Goal: Task Accomplishment & Management: Manage account settings

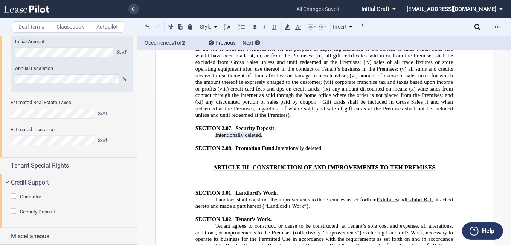
scroll to position [3166, 0]
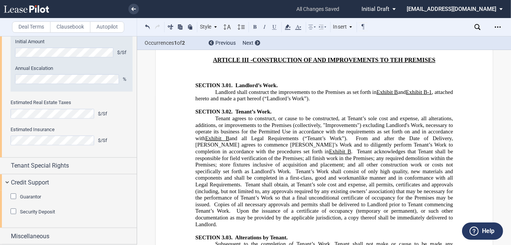
drag, startPoint x: 418, startPoint y: 91, endPoint x: 431, endPoint y: 90, distance: 12.1
click at [418, 135] on span "From and after the Date of Delivery, Tenant agrees to commence Tenant’s Work an…" at bounding box center [324, 145] width 259 height 20
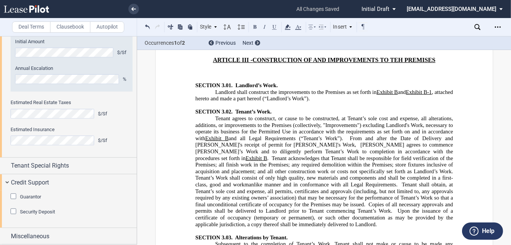
click at [230, 135] on span "From and after the Date of Delivery and Tenant's receipt of permit for Tenant's…" at bounding box center [324, 148] width 259 height 26
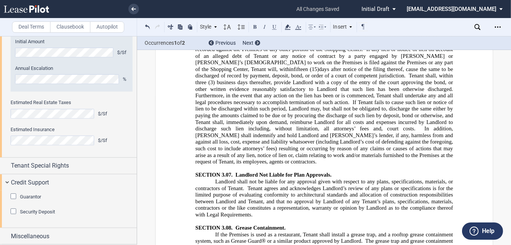
scroll to position [4039, 0]
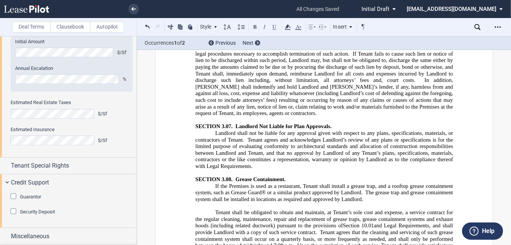
click at [378, 183] on span "If the Premises is used as a restaurant, Tenant shall install a grease trap, an…" at bounding box center [324, 189] width 259 height 13
click at [388, 183] on span "If the Premises is used as a restaurant, Tenant shall install a grease trap, an…" at bounding box center [324, 189] width 259 height 13
click at [384, 183] on span "If the Premises is used as a restaurant, Tenant shall install a grease trap, an…" at bounding box center [324, 189] width 259 height 13
click at [324, 183] on span "If the Premises is used as a restaurant, Tenant shall install a rooftop grease …" at bounding box center [324, 189] width 259 height 13
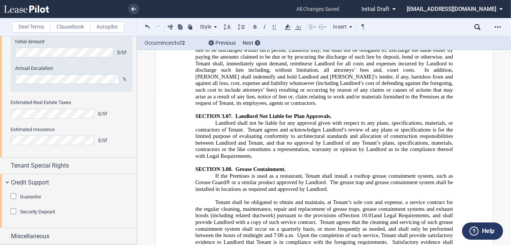
scroll to position [4012, 0]
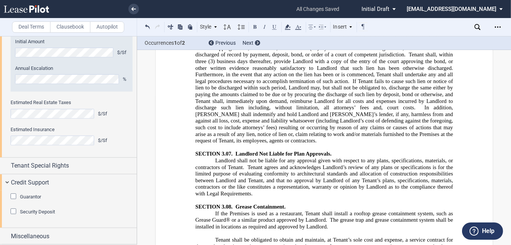
click at [324, 210] on span "If the Premises is used as a restaurant, Tenant shall install a rooftop grease …" at bounding box center [324, 216] width 259 height 13
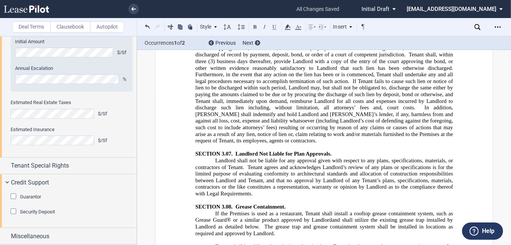
drag, startPoint x: 357, startPoint y: 163, endPoint x: 371, endPoint y: 161, distance: 14.8
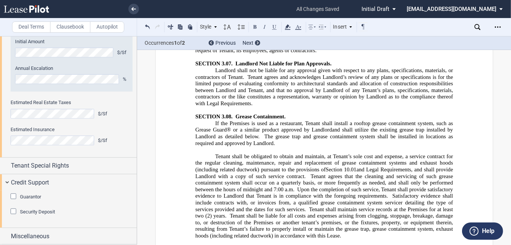
scroll to position [4132, 0]
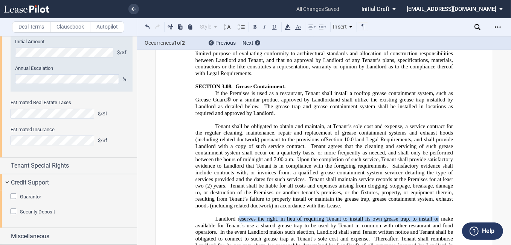
drag, startPoint x: 251, startPoint y: 126, endPoint x: 438, endPoint y: 122, distance: 187.1
click at [438, 216] on span "Landlord reserves the right, in lieu of requiring Tenant to install its own gre…" at bounding box center [324, 226] width 259 height 20
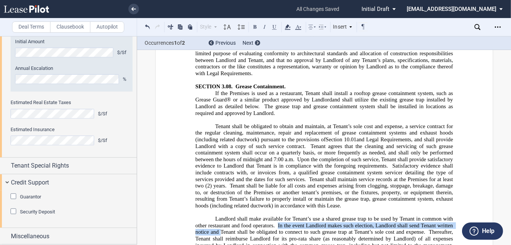
drag, startPoint x: 275, startPoint y: 131, endPoint x: 218, endPoint y: 136, distance: 57.8
click at [218, 222] on span "In the event Landlord makes such election, Landlord shall send Tenant written n…" at bounding box center [324, 228] width 259 height 13
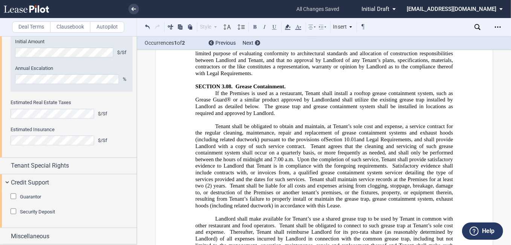
click at [351, 123] on p "Tenant shall be obligated to obtain and maintain, at Tenant’s sole cost and exp…" at bounding box center [323, 166] width 257 height 86
click at [431, 216] on p "Landlord shall make available for Tenant’s use a shared grease trap to be used …" at bounding box center [323, 236] width 257 height 40
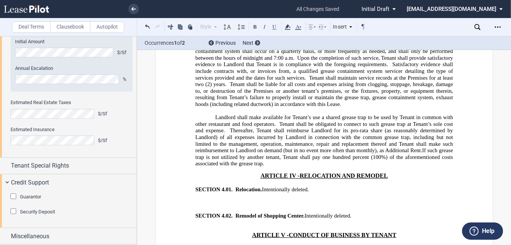
scroll to position [4252, 0]
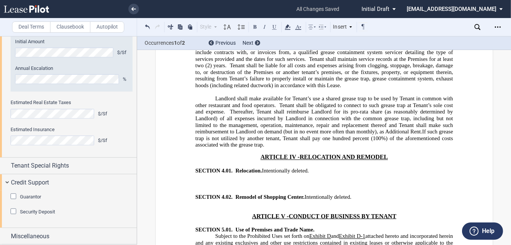
drag, startPoint x: 289, startPoint y: 202, endPoint x: 303, endPoint y: 201, distance: 13.3
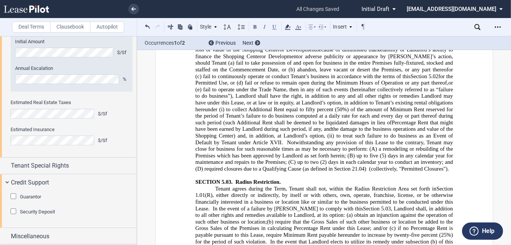
scroll to position [4794, 0]
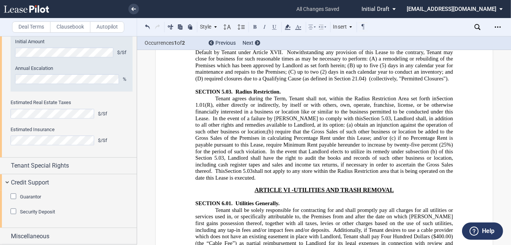
drag, startPoint x: 324, startPoint y: 126, endPoint x: 320, endPoint y: 130, distance: 5.3
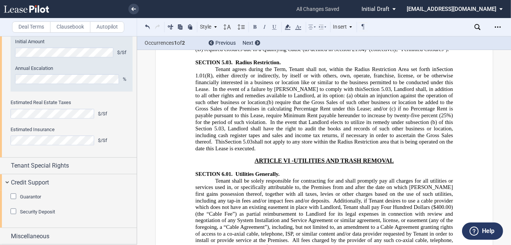
scroll to position [4824, 0]
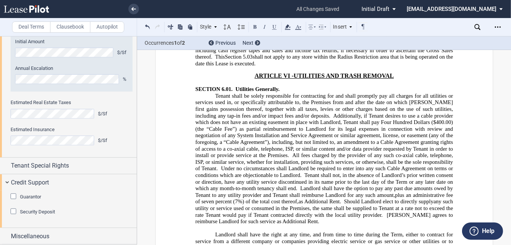
scroll to position [4915, 0]
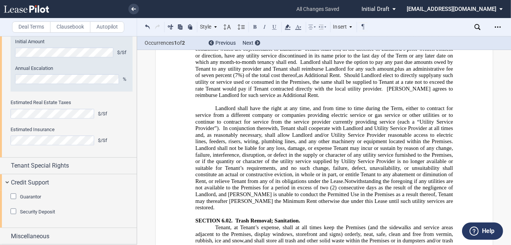
scroll to position [5125, 0]
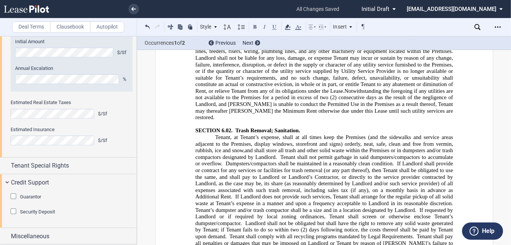
click at [283, 234] on span "Tenant shall pay all penalties or damages that may be imposed on Landlord or Te…" at bounding box center [324, 244] width 259 height 20
click at [257, 234] on span "Tenant shall comply with all recycling programs mandated by Legal Requirements." at bounding box center [321, 237] width 184 height 6
click at [343, 207] on span "If requested by Landlord or if required by local zoning ordinances, Tenant shal…" at bounding box center [324, 217] width 259 height 20
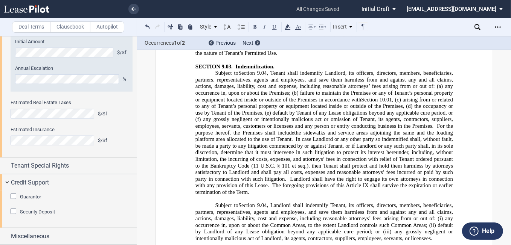
scroll to position [6661, 0]
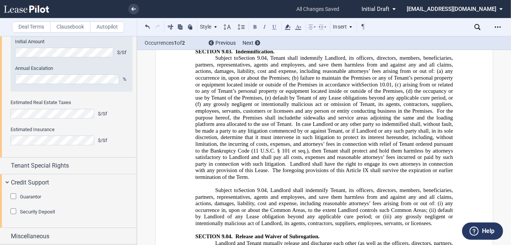
drag, startPoint x: 450, startPoint y: 119, endPoint x: 472, endPoint y: 118, distance: 21.8
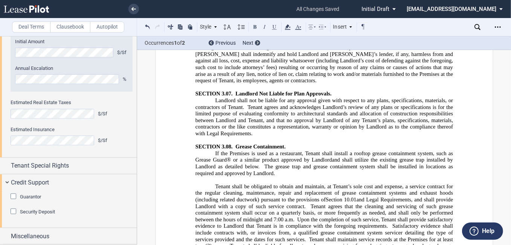
scroll to position [4162, 0]
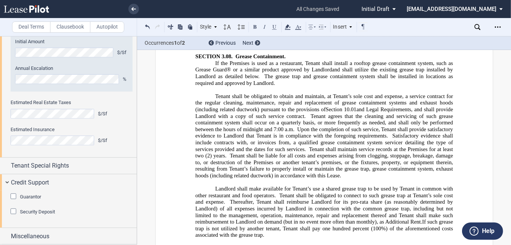
click at [301, 186] on p "Landlord shall make available for Tenant’s use a shared grease trap to be used …" at bounding box center [323, 212] width 257 height 53
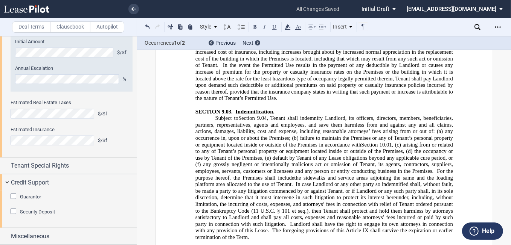
scroll to position [6691, 0]
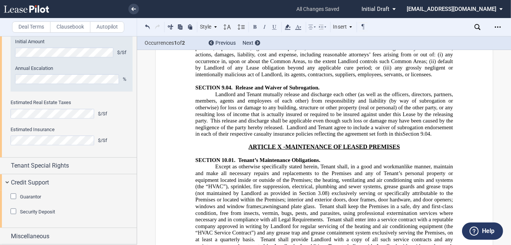
scroll to position [6811, 0]
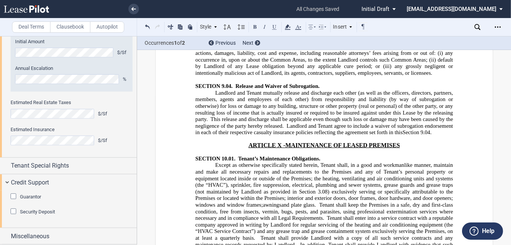
drag, startPoint x: 386, startPoint y: 131, endPoint x: 398, endPoint y: 122, distance: 14.8
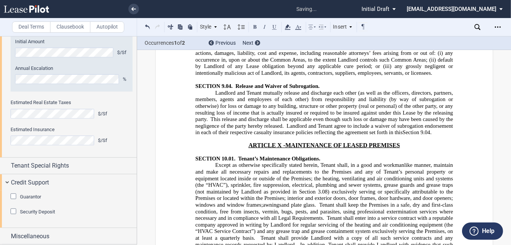
drag, startPoint x: 380, startPoint y: 131, endPoint x: 391, endPoint y: 125, distance: 12.1
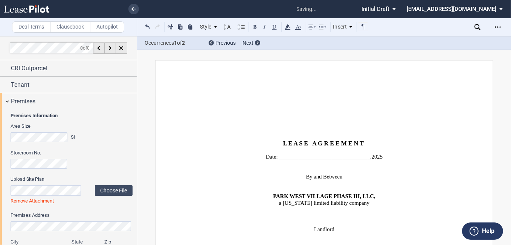
scroll to position [665, 0]
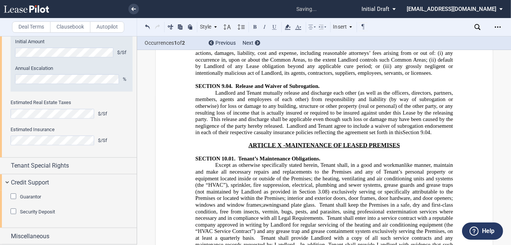
drag, startPoint x: 390, startPoint y: 169, endPoint x: 345, endPoint y: 171, distance: 44.8
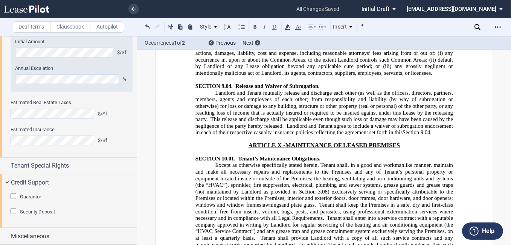
drag, startPoint x: 415, startPoint y: 168, endPoint x: 440, endPoint y: 161, distance: 26.7
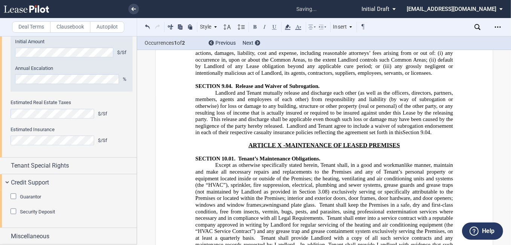
drag, startPoint x: 252, startPoint y: 178, endPoint x: 263, endPoint y: 179, distance: 10.5
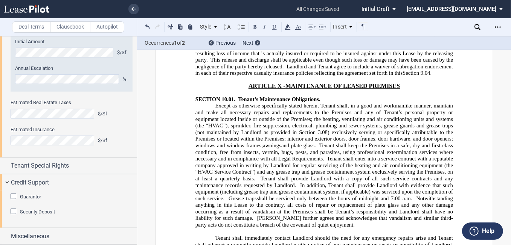
scroll to position [6872, 0]
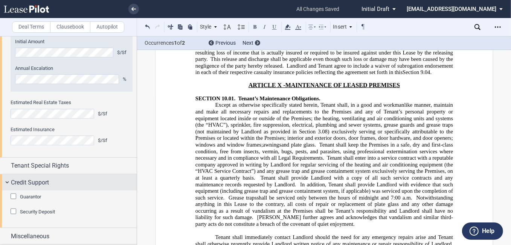
click at [6, 184] on div "Credit Support" at bounding box center [68, 183] width 137 height 16
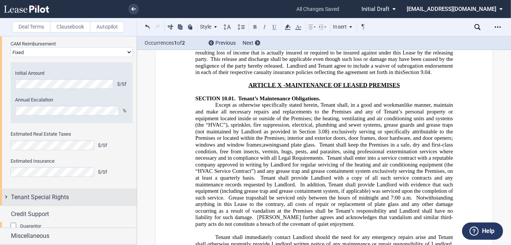
scroll to position [628, 0]
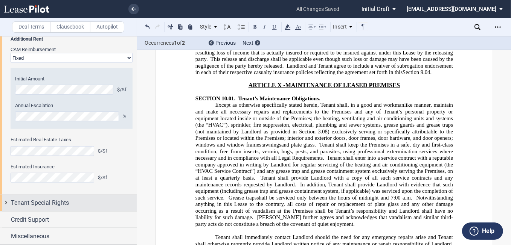
click at [36, 201] on span "Tenant Special Rights" at bounding box center [40, 203] width 58 height 9
click at [7, 211] on div "Kickout Minimum Sales $ Testing Period Year(s) Go Dark Go Dark Option One Day S…" at bounding box center [68, 211] width 137 height 0
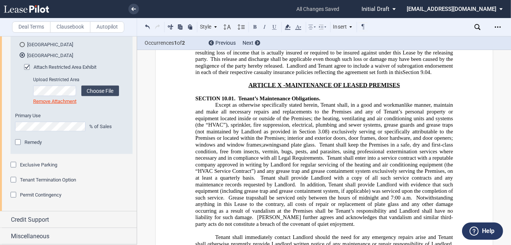
scroll to position [912, 0]
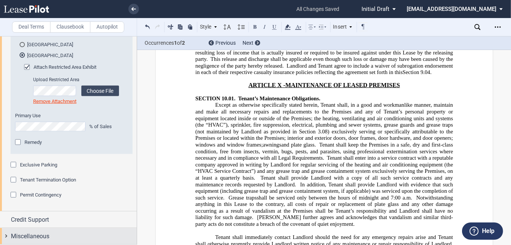
click at [64, 231] on div "Miscellaneous" at bounding box center [68, 236] width 137 height 16
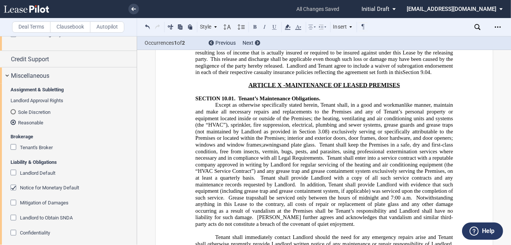
scroll to position [1123, 0]
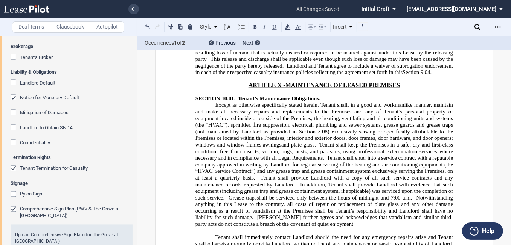
click at [63, 131] on span "Landlord to Obtain SNDA" at bounding box center [46, 128] width 53 height 6
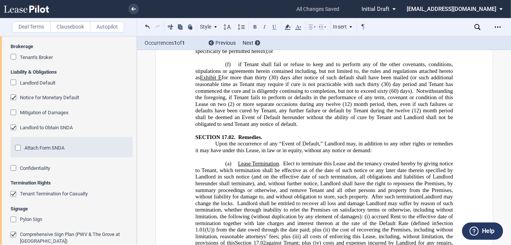
scroll to position [9227, 0]
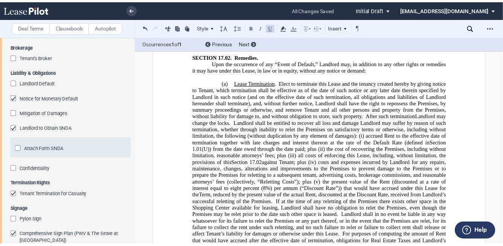
scroll to position [9287, 0]
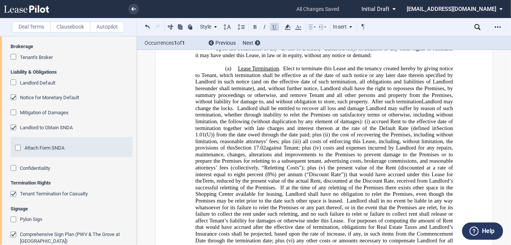
drag, startPoint x: 440, startPoint y: 157, endPoint x: 211, endPoint y: 162, distance: 228.5
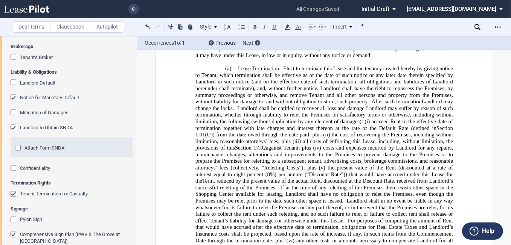
drag, startPoint x: 440, startPoint y: 162, endPoint x: 214, endPoint y: 186, distance: 226.7
drag, startPoint x: 386, startPoint y: 156, endPoint x: 394, endPoint y: 151, distance: 8.7
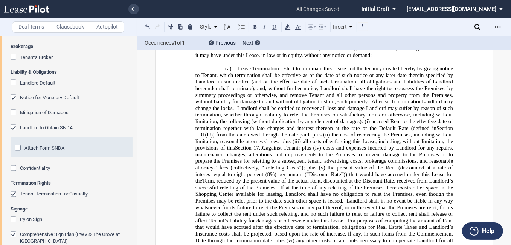
drag, startPoint x: 297, startPoint y: 167, endPoint x: 260, endPoint y: 166, distance: 36.1
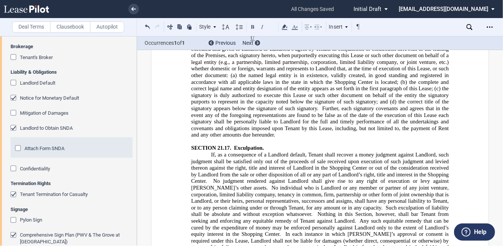
scroll to position [11876, 0]
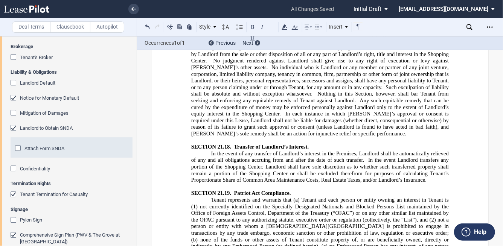
drag, startPoint x: 281, startPoint y: 152, endPoint x: 286, endPoint y: 152, distance: 5.3
drag, startPoint x: 226, startPoint y: 152, endPoint x: 355, endPoint y: 154, distance: 129.5
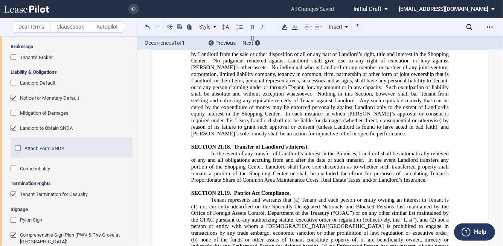
click at [284, 32] on div "Style ARTICLE I SECTION 1.01 (A) Subsection (a) Subsection (i) Subsection Norma…" at bounding box center [253, 27] width 232 height 18
click at [286, 30] on icon at bounding box center [284, 27] width 9 height 9
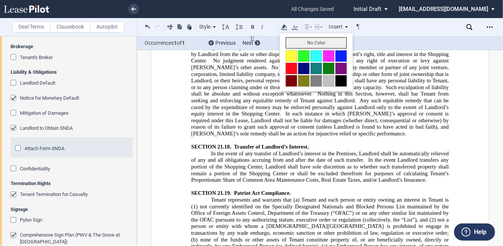
click at [297, 43] on button "No Color" at bounding box center [316, 42] width 61 height 11
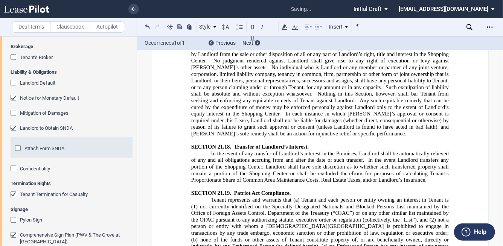
drag, startPoint x: 331, startPoint y: 160, endPoint x: 351, endPoint y: 158, distance: 20.1
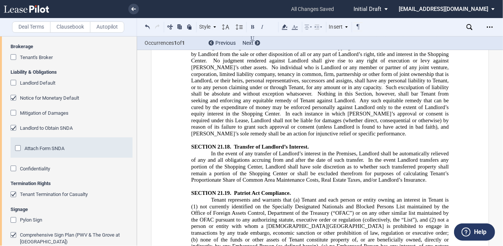
drag, startPoint x: 362, startPoint y: 152, endPoint x: 414, endPoint y: 161, distance: 53.5
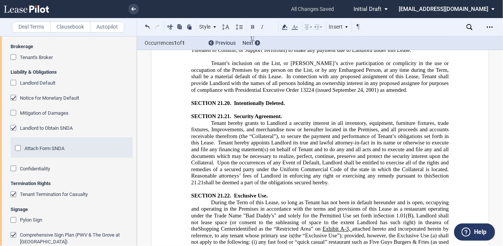
scroll to position [12208, 0]
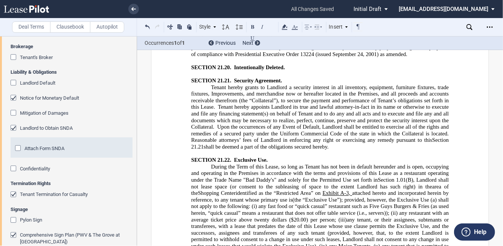
drag, startPoint x: 373, startPoint y: 141, endPoint x: 384, endPoint y: 139, distance: 10.6
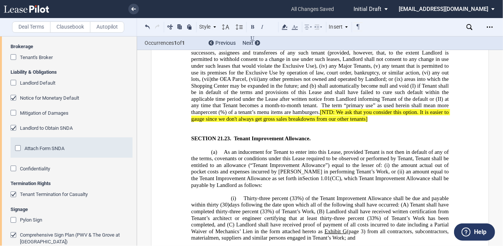
drag, startPoint x: 426, startPoint y: 114, endPoint x: 402, endPoint y: 125, distance: 27.3
click at [286, 29] on use at bounding box center [284, 26] width 6 height 5
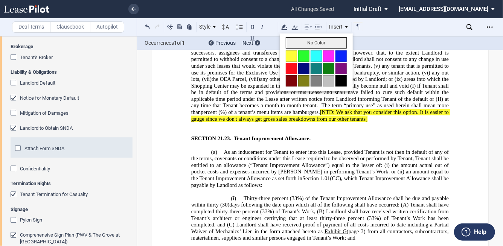
click at [295, 43] on button "No Color" at bounding box center [316, 42] width 61 height 11
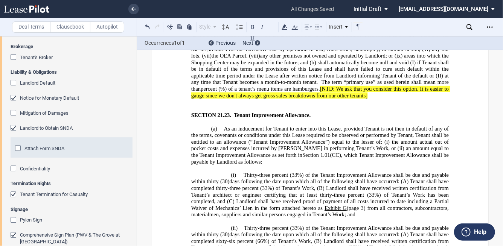
scroll to position [12448, 0]
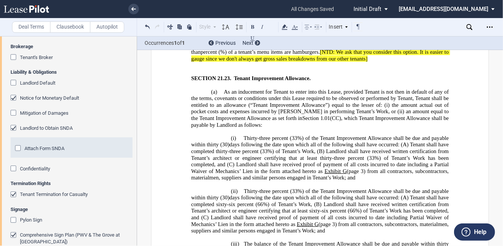
drag, startPoint x: 378, startPoint y: 147, endPoint x: 449, endPoint y: 150, distance: 70.8
drag, startPoint x: 273, startPoint y: 155, endPoint x: 189, endPoint y: 155, distance: 83.9
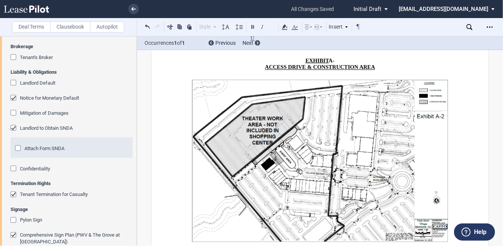
scroll to position [13773, 0]
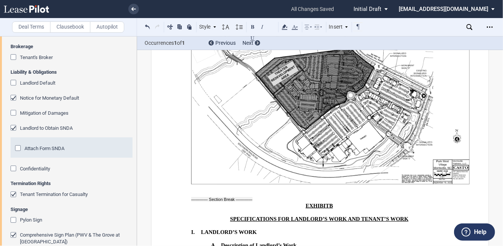
scroll to position [14014, 0]
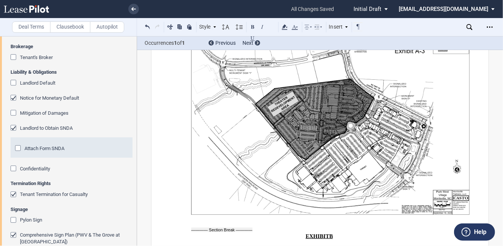
drag, startPoint x: 209, startPoint y: 90, endPoint x: 471, endPoint y: 152, distance: 269.3
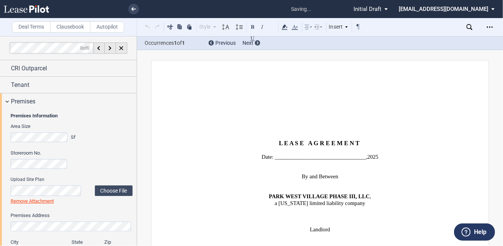
scroll to position [1123, 0]
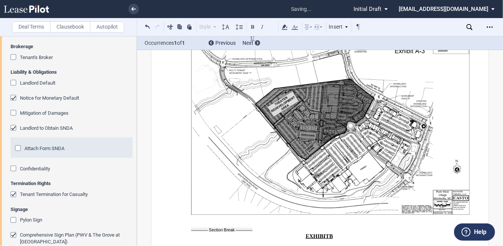
drag, startPoint x: 190, startPoint y: 83, endPoint x: 195, endPoint y: 85, distance: 5.2
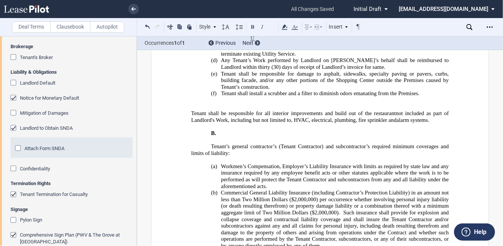
scroll to position [14526, 0]
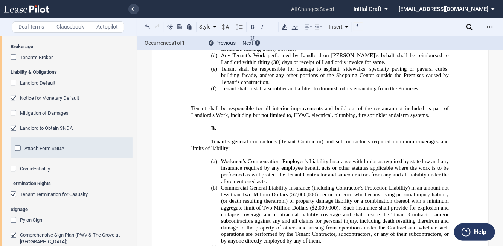
drag, startPoint x: 208, startPoint y: 138, endPoint x: 265, endPoint y: 150, distance: 58.5
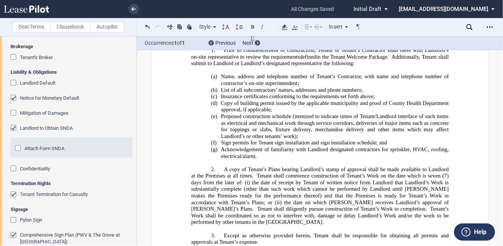
scroll to position [15068, 0]
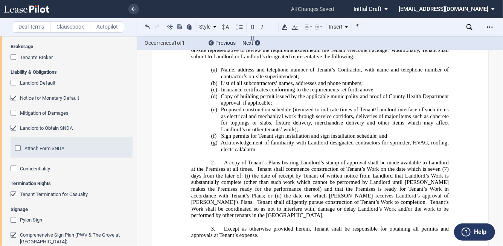
drag, startPoint x: 437, startPoint y: 147, endPoint x: 443, endPoint y: 144, distance: 7.1
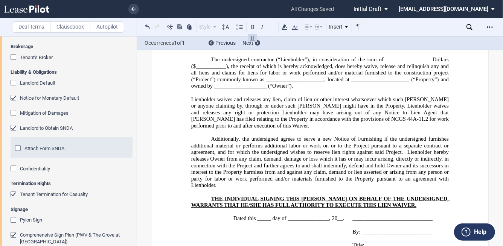
scroll to position [19141, 0]
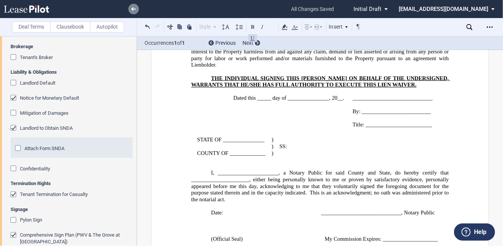
click at [134, 9] on use at bounding box center [133, 9] width 5 height 4
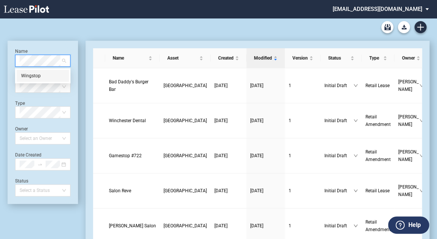
click at [34, 76] on div "Wingstop" at bounding box center [42, 76] width 43 height 8
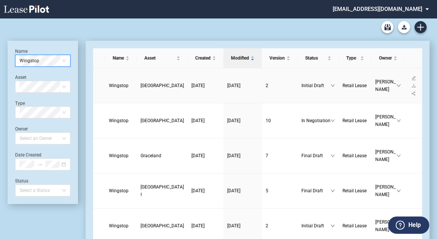
click at [152, 83] on span "Cross Creek" at bounding box center [161, 85] width 43 height 5
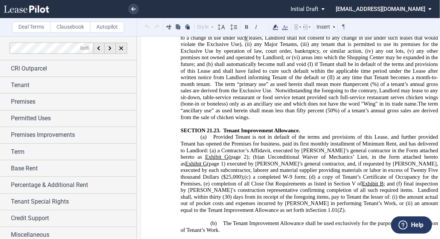
scroll to position [11852, 0]
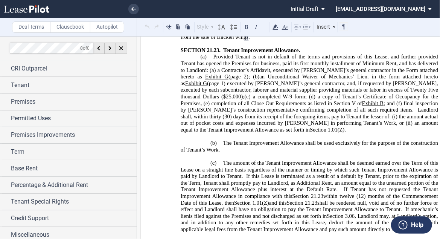
drag, startPoint x: 179, startPoint y: 61, endPoint x: 355, endPoint y: 164, distance: 203.9
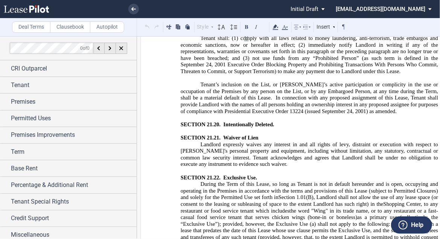
scroll to position [11553, 0]
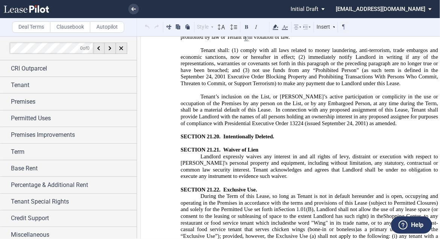
drag, startPoint x: 353, startPoint y: 160, endPoint x: 178, endPoint y: 64, distance: 199.4
click at [178, 29] on button at bounding box center [178, 26] width 9 height 9
click at [136, 9] on link at bounding box center [133, 9] width 11 height 11
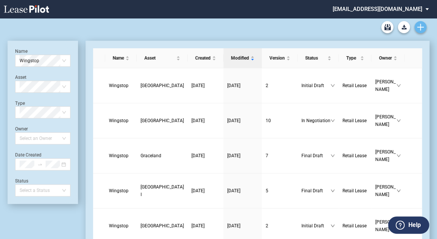
click at [216, 27] on icon "Create new document" at bounding box center [420, 27] width 7 height 7
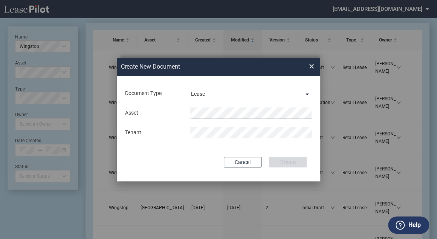
click at [216, 68] on span "×" at bounding box center [311, 67] width 5 height 12
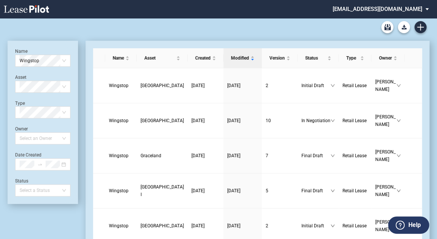
scroll to position [18, 0]
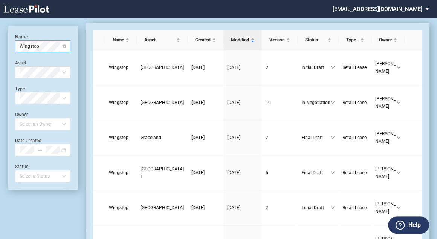
click at [62, 49] on span "Wingstop" at bounding box center [43, 46] width 46 height 11
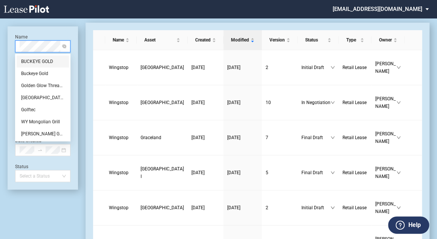
scroll to position [0, 0]
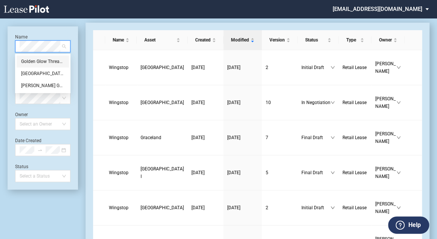
click at [48, 61] on div "Golden Glow Threading and Spa" at bounding box center [42, 62] width 43 height 8
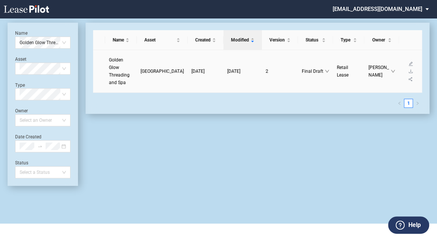
click at [121, 75] on span "Golden Glow Threading and Spa" at bounding box center [119, 71] width 21 height 28
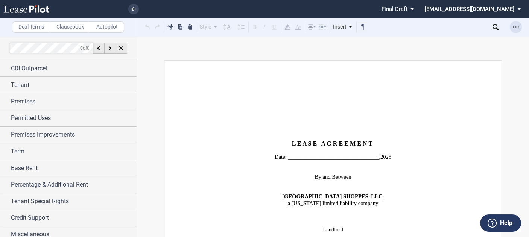
click at [440, 26] on icon "Open Lease options menu" at bounding box center [516, 27] width 6 height 6
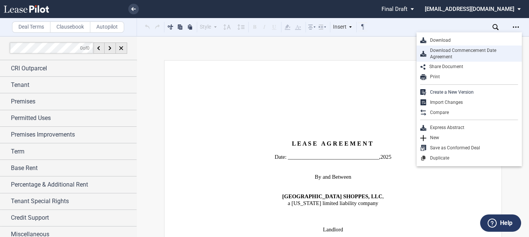
click at [440, 50] on div "Download Commencement Date Agreement" at bounding box center [472, 53] width 92 height 13
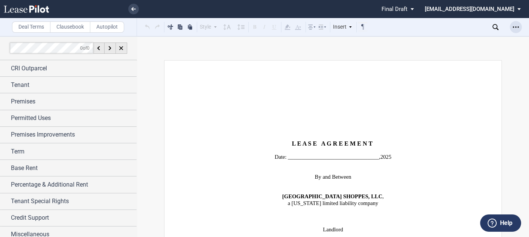
click at [440, 27] on icon "Open Lease options menu" at bounding box center [516, 27] width 6 height 6
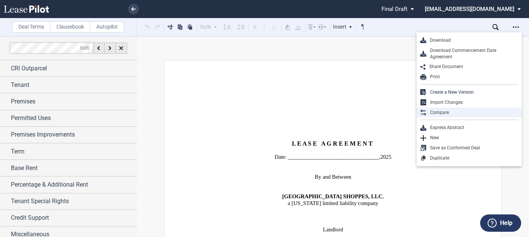
click at [440, 113] on div "Compare" at bounding box center [472, 113] width 92 height 6
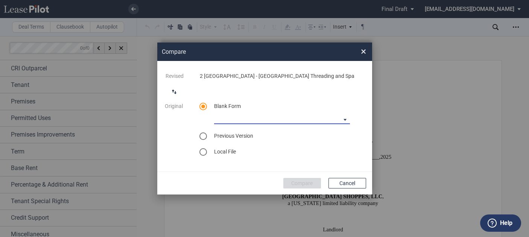
click at [344, 117] on md-select "[PERSON_NAME] [US_STATE] Lease Blank [PERSON_NAME] [US_STATE] Lease Blank [PERS…" at bounding box center [282, 118] width 136 height 11
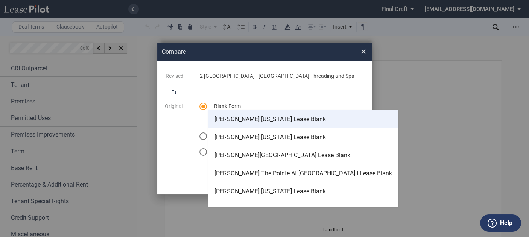
click at [292, 122] on div "[PERSON_NAME] [US_STATE] Lease Blank" at bounding box center [269, 119] width 111 height 8
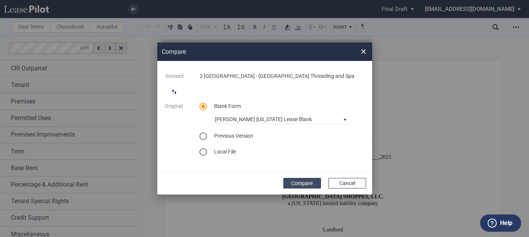
drag, startPoint x: 306, startPoint y: 183, endPoint x: 319, endPoint y: 172, distance: 17.3
click at [306, 182] on button "Compare" at bounding box center [302, 183] width 38 height 11
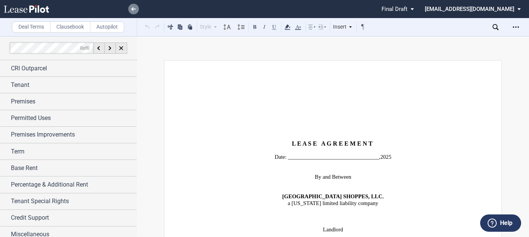
click at [135, 4] on link at bounding box center [133, 9] width 11 height 11
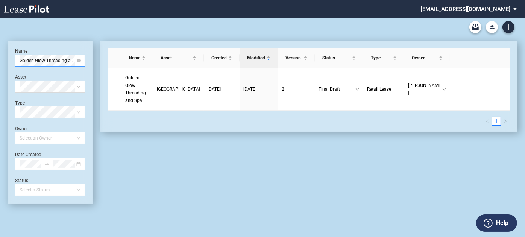
click at [80, 58] on span "Golden Glow Threading and Spa" at bounding box center [50, 60] width 61 height 11
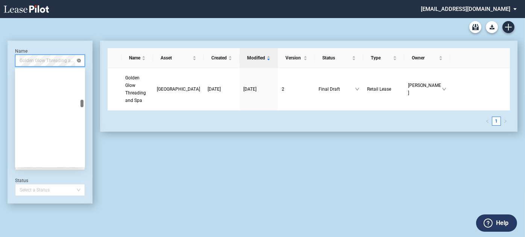
scroll to position [4251, 0]
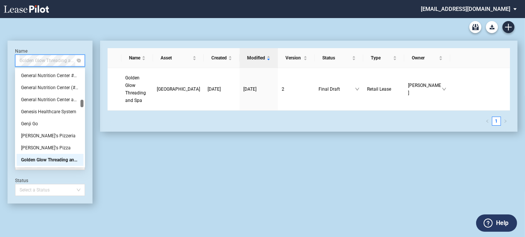
click at [64, 62] on span "Golden Glow Threading and Spa" at bounding box center [50, 60] width 61 height 11
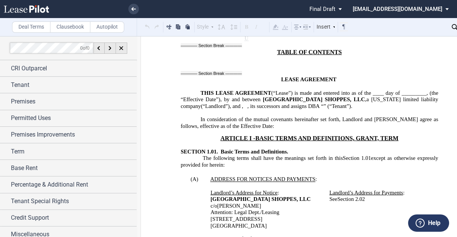
scroll to position [301, 0]
click at [137, 8] on link at bounding box center [133, 9] width 11 height 11
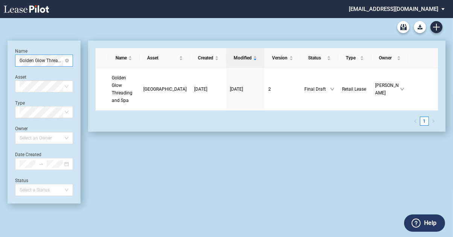
click at [71, 58] on div "Golden Glow Threading and Spa" at bounding box center [44, 61] width 58 height 12
click at [61, 63] on span "Golden Glow Threading and Spa" at bounding box center [44, 60] width 49 height 11
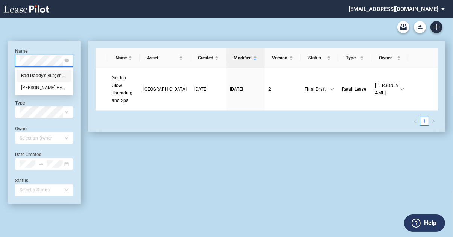
scroll to position [0, 0]
click at [50, 82] on div "[PERSON_NAME] Hyderabad House Indian Restaurant" at bounding box center [44, 88] width 55 height 12
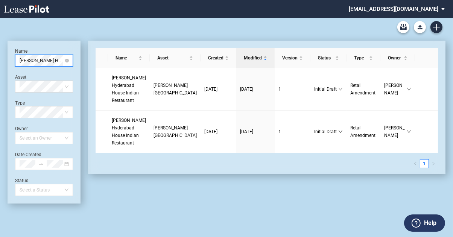
click at [60, 58] on span "[PERSON_NAME] Hyderabad House Indian Restaurant" at bounding box center [44, 60] width 49 height 11
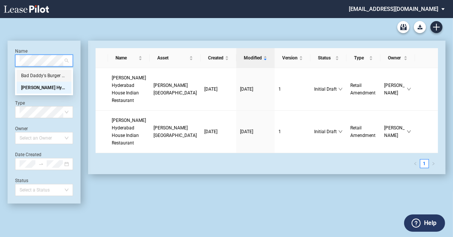
click at [45, 74] on div "Bad Daddy's Burger Bar" at bounding box center [44, 76] width 46 height 8
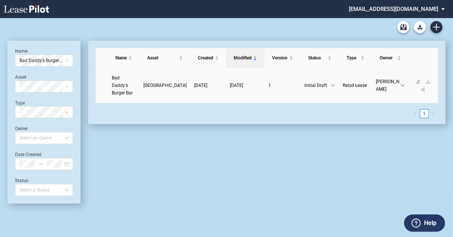
click at [124, 80] on span "Bad Daddy's Burger Bar" at bounding box center [122, 85] width 21 height 20
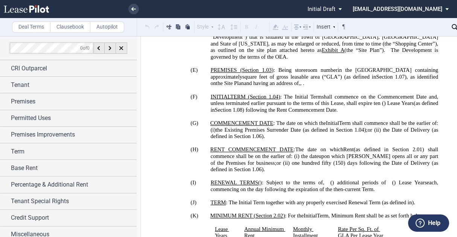
scroll to position [542, 0]
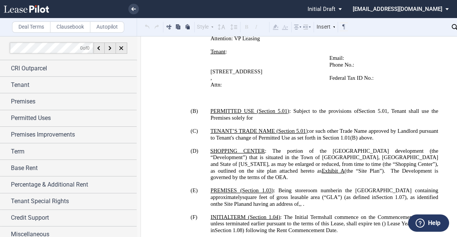
click at [290, 121] on p "(B) PERMITTED USE ( ﻿ Section 5.01 ﻿ ) : Subject to the provisions of ﻿ Section…" at bounding box center [324, 114] width 228 height 13
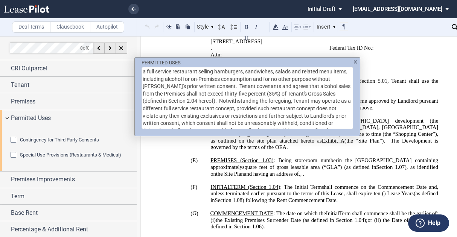
scroll to position [25, 0]
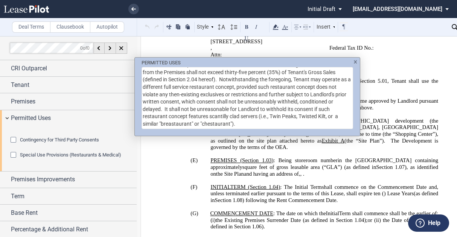
click at [336, 110] on textarea "a full service restaurant selling hamburgers, sandwiches, salads and related me…" at bounding box center [246, 98] width 211 height 62
click at [275, 121] on textarea "a full service restaurant selling hamburgers, sandwiches, salads and related me…" at bounding box center [246, 98] width 211 height 62
type textarea "a full service restaurant selling hamburgers, sandwiches, salads and related me…"
click at [399, 131] on div "PERMITTED USES a full service restaurant selling hamburgers, sandwiches, salads…" at bounding box center [228, 118] width 457 height 237
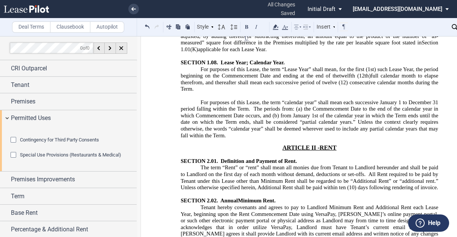
scroll to position [2378, 0]
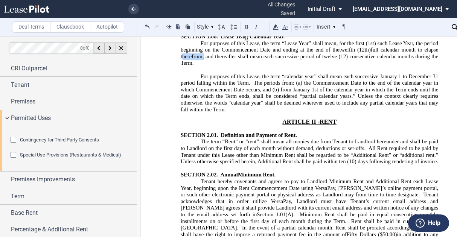
drag, startPoint x: 199, startPoint y: 65, endPoint x: 165, endPoint y: 68, distance: 34.3
click at [353, 73] on p "﻿" at bounding box center [309, 69] width 257 height 7
click at [275, 66] on p "For purposes of this Lease, the term “Lease Year” shall mean, for the first (1s…" at bounding box center [309, 53] width 257 height 26
click at [306, 53] on span "(1st) such Lease Year, the period beginning on the Commencement Date and ending…" at bounding box center [310, 46] width 259 height 13
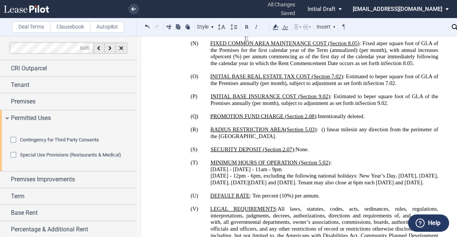
scroll to position [963, 0]
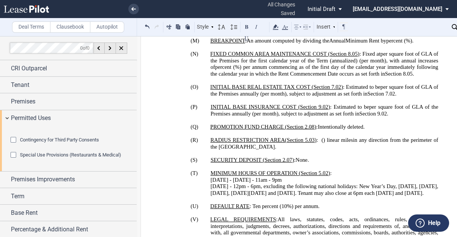
click at [248, 77] on p "(N) FIXED COMMON AREA MAINTENANCE COST ( ﻿ Section 8.05 ﻿ ) : Fixed at ﻿ ﻿ per …" at bounding box center [324, 64] width 228 height 26
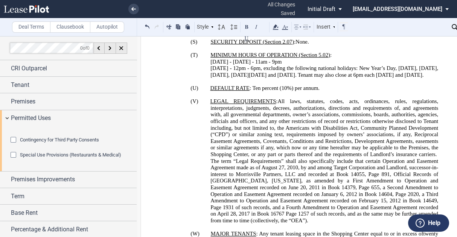
scroll to position [1139, 0]
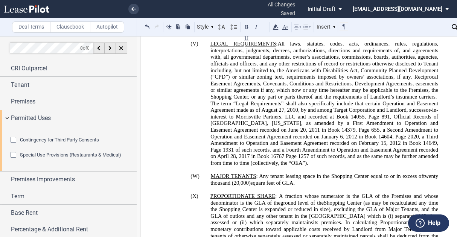
click at [83, 28] on label "Clausebook" at bounding box center [70, 26] width 40 height 11
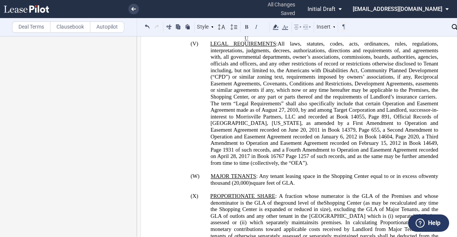
click at [43, 29] on label "Deal Terms" at bounding box center [31, 26] width 38 height 11
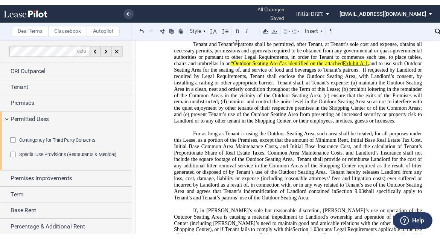
scroll to position [1681, 0]
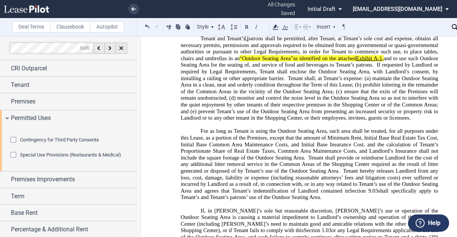
click at [296, 28] on span ". If certain Redevelopment Work occurs f ollowing the Rent Commencement Date, T…" at bounding box center [310, 19] width 259 height 20
drag, startPoint x: 400, startPoint y: 93, endPoint x: 240, endPoint y: 94, distance: 159.6
click at [240, 94] on p "Tenant and Tenant’s patrons shall be permitted, after Tenant, at Tenant’s sole …" at bounding box center [309, 78] width 257 height 86
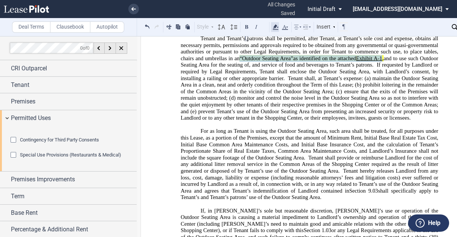
click at [278, 27] on icon at bounding box center [275, 27] width 9 height 9
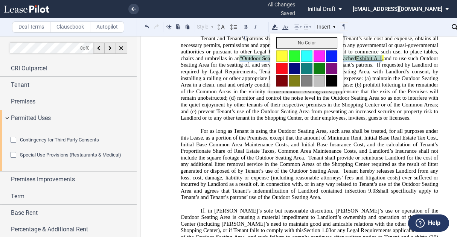
click at [287, 43] on button "No Color" at bounding box center [306, 42] width 61 height 11
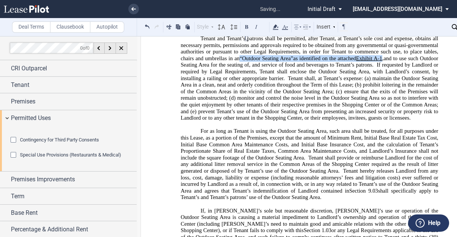
click at [278, 88] on span "maintain the Outdoor Seating Area in a clean, neat and orderly condition throug…" at bounding box center [310, 81] width 259 height 13
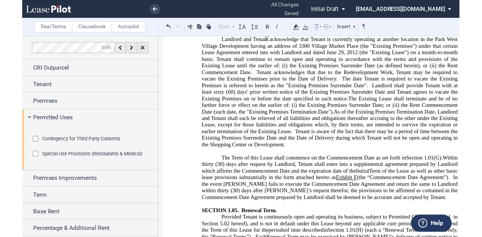
scroll to position [1922, 0]
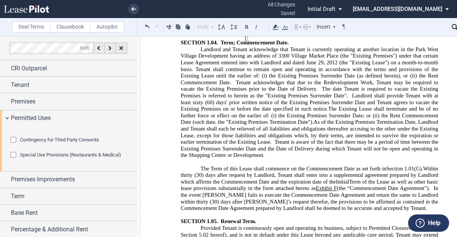
click at [316, 112] on span "﻿Landlord and Tenant acknowledge that Tenant is currently operating at another …" at bounding box center [310, 79] width 259 height 66
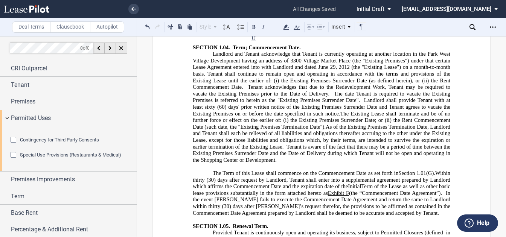
click at [205, 100] on span "﻿Landlord and Tenant acknowledge that Tenant is currently operating at another …" at bounding box center [322, 84] width 259 height 66
click at [297, 50] on span "Term; Commencement Date." at bounding box center [267, 47] width 68 height 6
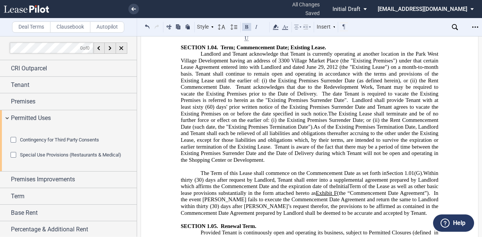
drag, startPoint x: 288, startPoint y: 73, endPoint x: 302, endPoint y: 67, distance: 15.5
click at [288, 50] on span "Term; Commencement Date; Existing Lease." at bounding box center [273, 47] width 105 height 6
click at [211, 97] on span "﻿Landlord and Tenant acknowledge that Tenant is currently operating at another …" at bounding box center [310, 84] width 259 height 66
click at [303, 89] on span "﻿Landlord and Tenant acknowledge that Tenant is currently operating at another …" at bounding box center [310, 84] width 259 height 66
click at [304, 77] on span "﻿Landlord and Tenant acknowledge that Tenant is currently operating at another …" at bounding box center [310, 84] width 259 height 66
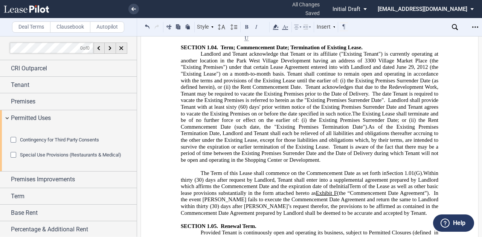
click at [286, 99] on span "﻿Landlord and Tenant acknowledge that Tenant or its affiliate ("Existing Tenant…" at bounding box center [310, 84] width 259 height 66
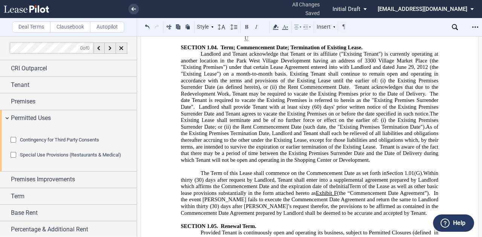
click at [259, 111] on span "﻿Landlord and Tenant acknowledge that Tenant or its affiliate ("Existing Tenant…" at bounding box center [310, 84] width 259 height 66
click at [353, 111] on span "﻿Landlord and Tenant acknowledge that Tenant or its affiliate ("Existing Tenant…" at bounding box center [310, 84] width 259 height 66
click at [232, 117] on span "﻿Landlord and Tenant acknowledge that Tenant or its affiliate ("Existing Tenant…" at bounding box center [310, 84] width 259 height 66
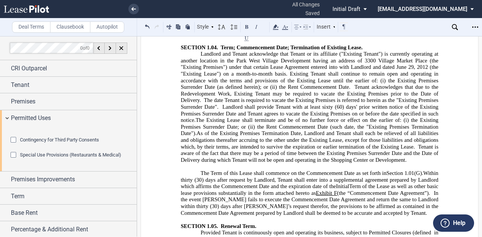
click at [274, 123] on span "﻿Landlord and Tenant acknowledge that Tenant or its affiliate ("Existing Tenant…" at bounding box center [310, 87] width 259 height 73
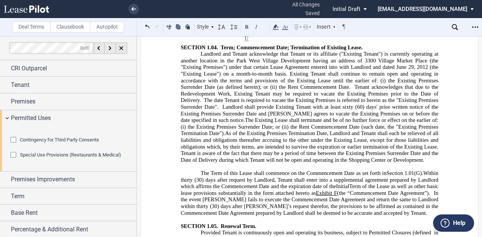
click at [224, 122] on span "﻿Landlord and Tenant acknowledge that Tenant or its affiliate ("Existing Tenant…" at bounding box center [310, 87] width 259 height 73
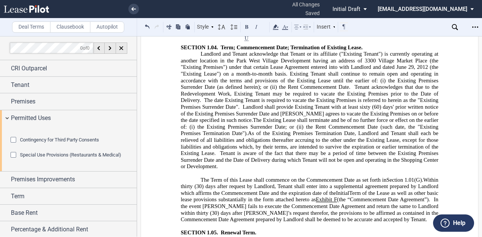
drag, startPoint x: 282, startPoint y: 137, endPoint x: 303, endPoint y: 135, distance: 21.2
click at [283, 123] on span "﻿Landlord and Tenant acknowledge that Tenant or its affiliate ("Existing Tenant…" at bounding box center [310, 87] width 259 height 73
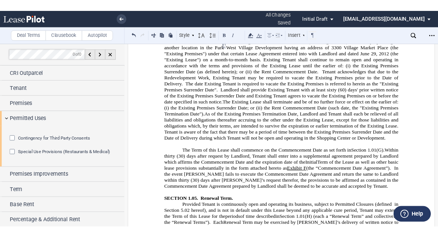
scroll to position [1952, 0]
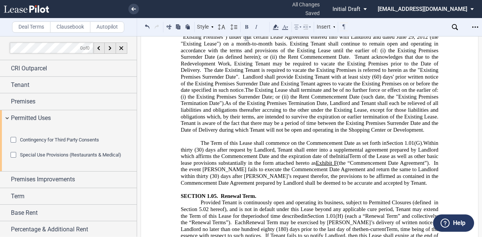
click at [432, 133] on p "﻿Landlord and Tenant acknowledge that Tenant or its affiliate ("Existing Tenant…" at bounding box center [309, 77] width 257 height 113
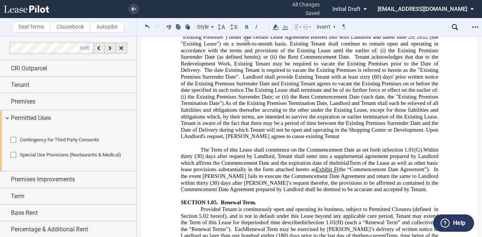
drag, startPoint x: 185, startPoint y: 158, endPoint x: 257, endPoint y: 119, distance: 82.2
click at [185, 140] on span "As of the Existing Premises Termination Date, Landlord and Tenant shall each be…" at bounding box center [311, 120] width 260 height 40
drag, startPoint x: 426, startPoint y: 155, endPoint x: 432, endPoint y: 152, distance: 6.7
click at [432, 140] on p "﻿Landlord and Tenant acknowledge that Tenant or its affiliate ("Existing Tenant…" at bounding box center [309, 80] width 257 height 119
click at [428, 140] on p "﻿Landlord and Tenant acknowledge that Tenant or its affiliate ("Existing Tenant…" at bounding box center [309, 80] width 257 height 119
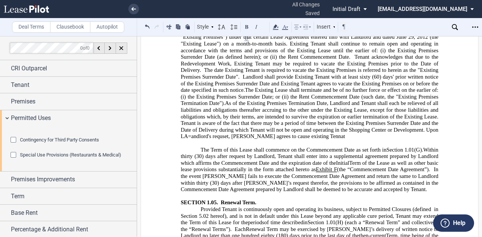
click at [426, 140] on span "As of the Existing Premises Termination Date, Landlord and Tenant shall each be…" at bounding box center [311, 120] width 260 height 40
drag, startPoint x: 426, startPoint y: 151, endPoint x: 314, endPoint y: 158, distance: 111.9
click at [314, 140] on span "As of the Existing Premises Termination Date, Landlord and Tenant shall each be…" at bounding box center [311, 120] width 260 height 40
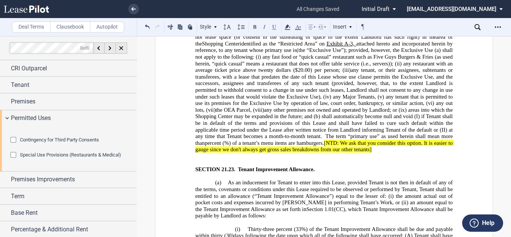
scroll to position [12424, 0]
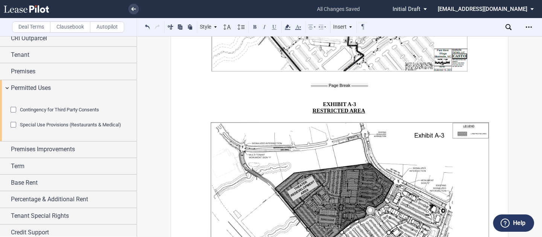
scroll to position [13897, 0]
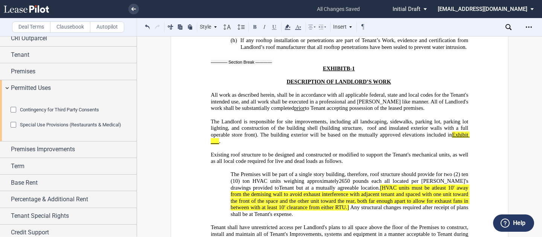
scroll to position [15824, 0]
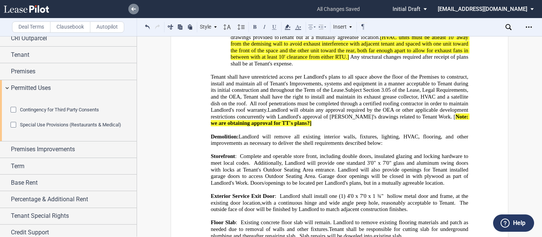
click at [134, 9] on use at bounding box center [133, 9] width 5 height 4
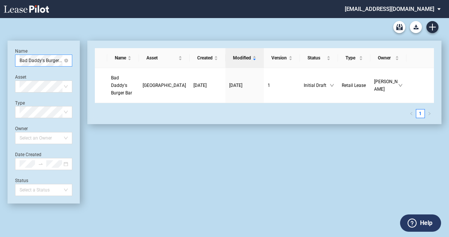
click at [49, 59] on span "Bad Daddy's Burger Bar" at bounding box center [44, 60] width 48 height 11
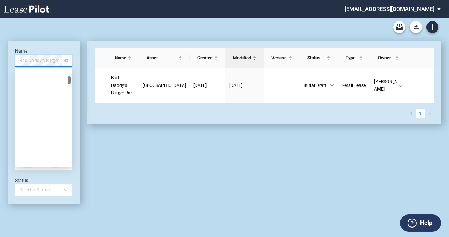
scroll to position [951, 0]
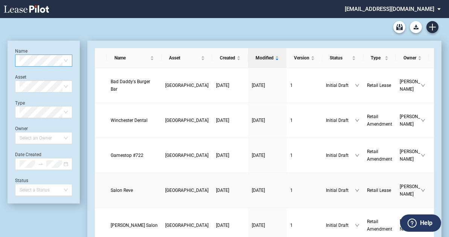
click at [122, 188] on span "Salon Reve" at bounding box center [122, 190] width 22 height 5
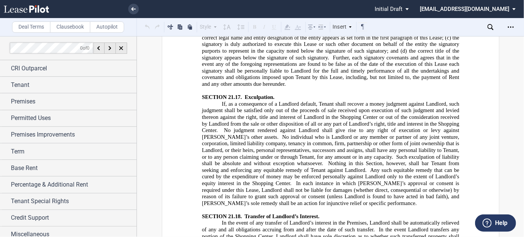
scroll to position [10405, 0]
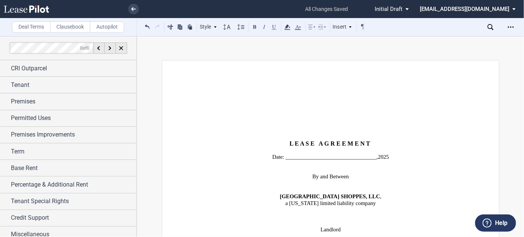
scroll to position [10405, 0]
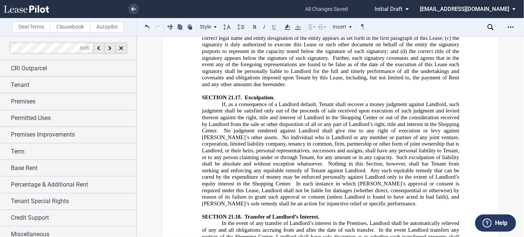
drag, startPoint x: 319, startPoint y: 146, endPoint x: 272, endPoint y: 146, distance: 46.3
click at [284, 30] on icon at bounding box center [287, 27] width 9 height 9
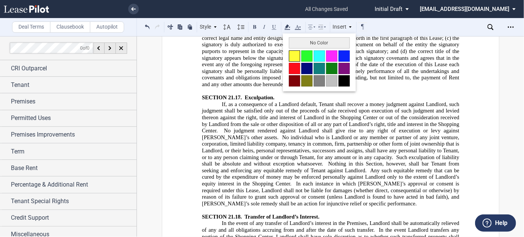
click at [294, 55] on button at bounding box center [294, 55] width 11 height 11
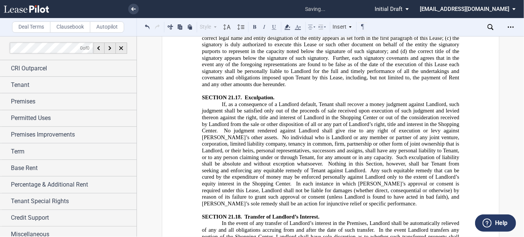
drag, startPoint x: 245, startPoint y: 126, endPoint x: 383, endPoint y: 128, distance: 138.1
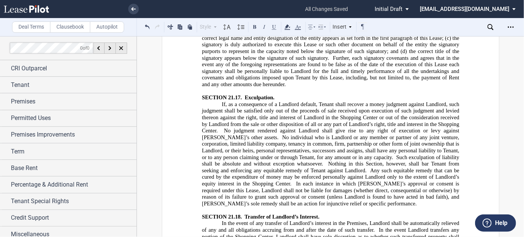
drag, startPoint x: 297, startPoint y: 148, endPoint x: 309, endPoint y: 148, distance: 12.0
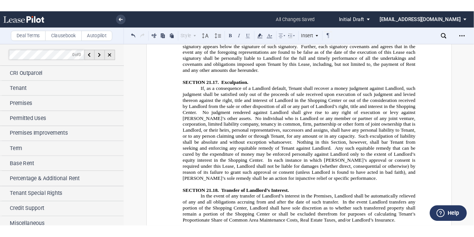
scroll to position [10465, 0]
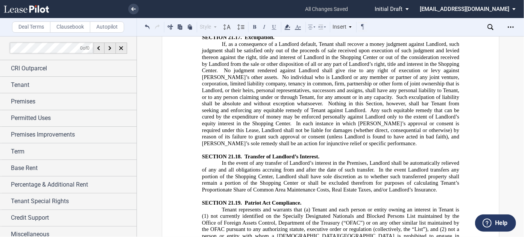
drag, startPoint x: 293, startPoint y: 131, endPoint x: 296, endPoint y: 135, distance: 4.5
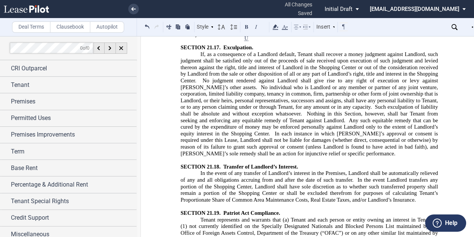
scroll to position [10405, 0]
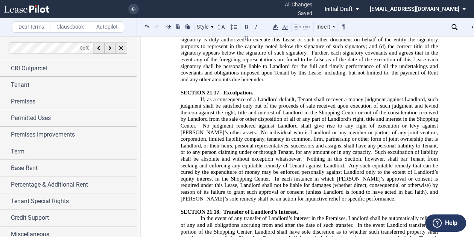
drag, startPoint x: 283, startPoint y: 116, endPoint x: 289, endPoint y: 115, distance: 5.3
drag, startPoint x: 357, startPoint y: 136, endPoint x: 433, endPoint y: 135, distance: 76.0
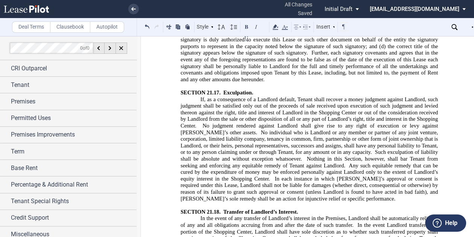
drag, startPoint x: 304, startPoint y: 143, endPoint x: 324, endPoint y: 148, distance: 20.1
click at [279, 29] on div "Style ARTICLE I SECTION 1.01 (A) Subsection (a) Subsection (i) Subsection Norma…" at bounding box center [245, 27] width 205 height 10
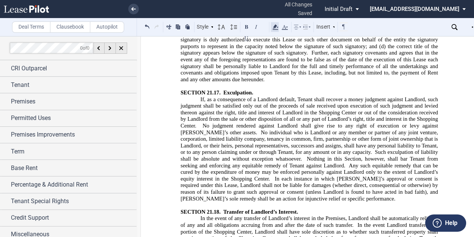
click at [278, 30] on icon at bounding box center [275, 27] width 9 height 9
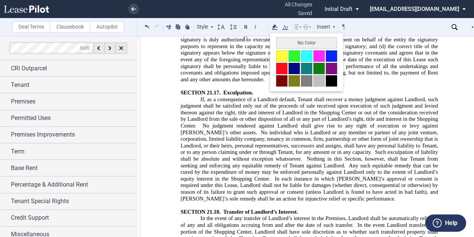
drag, startPoint x: 286, startPoint y: 43, endPoint x: 290, endPoint y: 46, distance: 4.5
click at [286, 43] on button "No Color" at bounding box center [306, 42] width 61 height 11
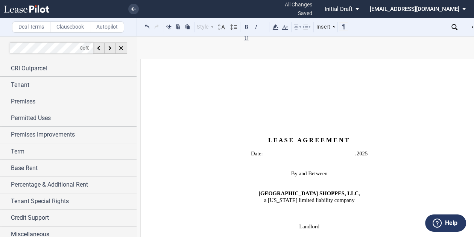
scroll to position [10405, 0]
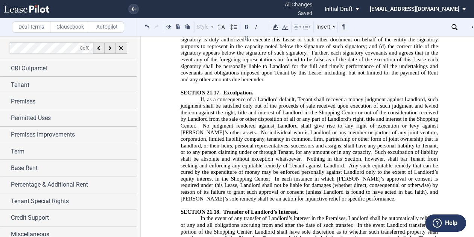
drag, startPoint x: 426, startPoint y: 154, endPoint x: 430, endPoint y: 153, distance: 4.2
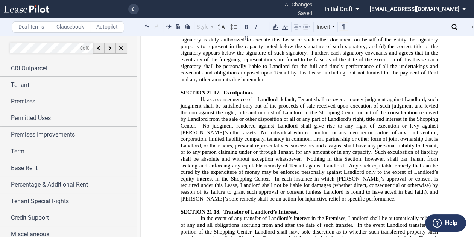
drag, startPoint x: 204, startPoint y: 163, endPoint x: 210, endPoint y: 161, distance: 7.0
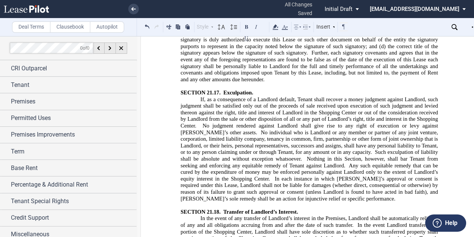
drag, startPoint x: 341, startPoint y: 171, endPoint x: 304, endPoint y: 167, distance: 36.7
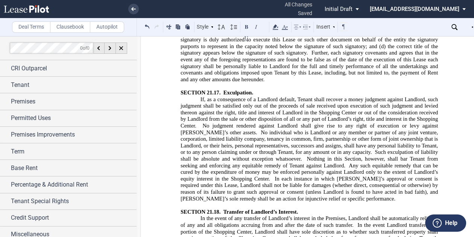
drag, startPoint x: 178, startPoint y: 75, endPoint x: 260, endPoint y: 177, distance: 131.2
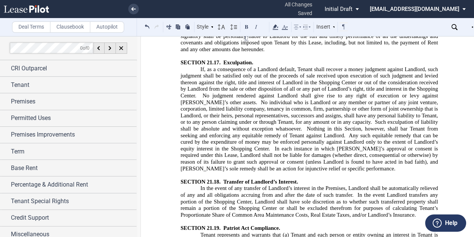
drag, startPoint x: 177, startPoint y: 43, endPoint x: 427, endPoint y: 210, distance: 300.4
copy div "SECTION 21.22. Tenant’s Visa Contingency; Termination Rights. ﻿ s ﻿ s ﻿ Subject…"
click at [133, 8] on icon at bounding box center [133, 9] width 5 height 4
